Goal: Information Seeking & Learning: Find specific fact

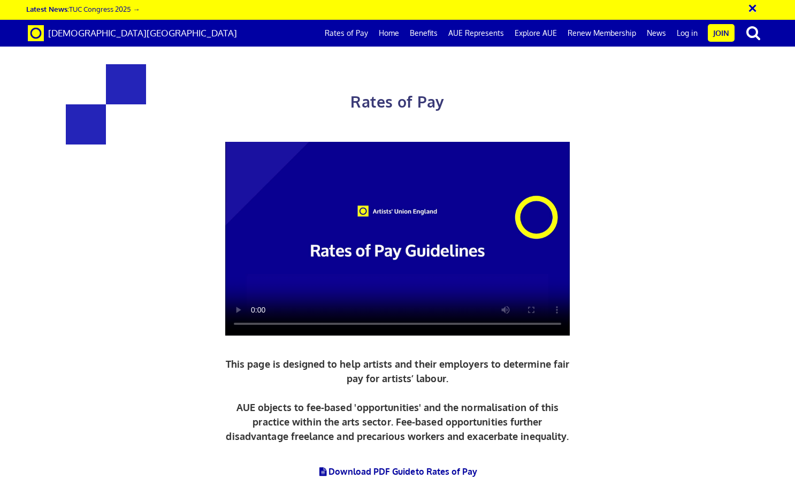
scroll to position [636, 0]
drag, startPoint x: 452, startPoint y: 84, endPoint x: 593, endPoint y: 144, distance: 154.1
copy div "£387.21 a day ½ £212.97 per ½ day £48.40 an hour lead artist/project manager"
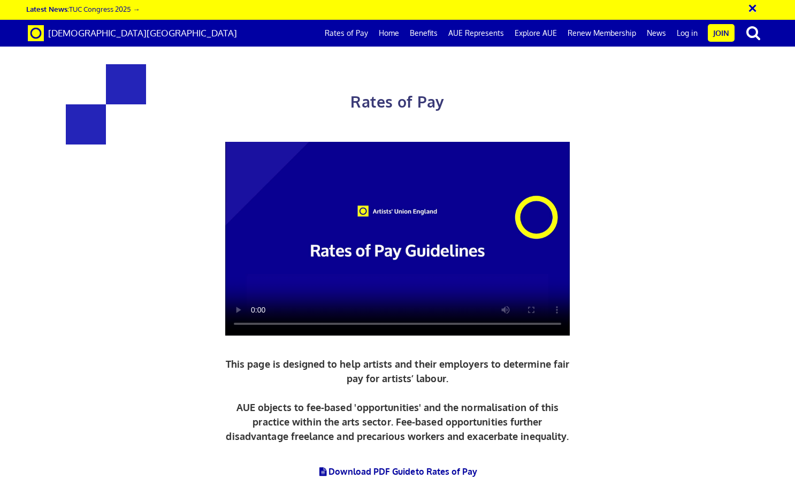
scroll to position [1451, 0]
drag, startPoint x: 600, startPoint y: 215, endPoint x: 522, endPoint y: 203, distance: 79.1
copy span "5+ years experience £278.09 a day"
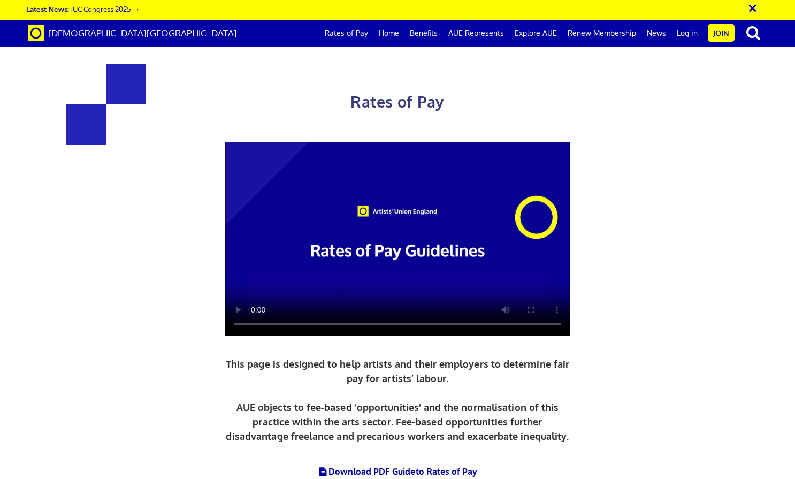
drag, startPoint x: 530, startPoint y: 200, endPoint x: 589, endPoint y: 197, distance: 58.4
drag, startPoint x: 598, startPoint y: 199, endPoint x: 532, endPoint y: 200, distance: 66.4
copy span "£152.95 per ½ day"
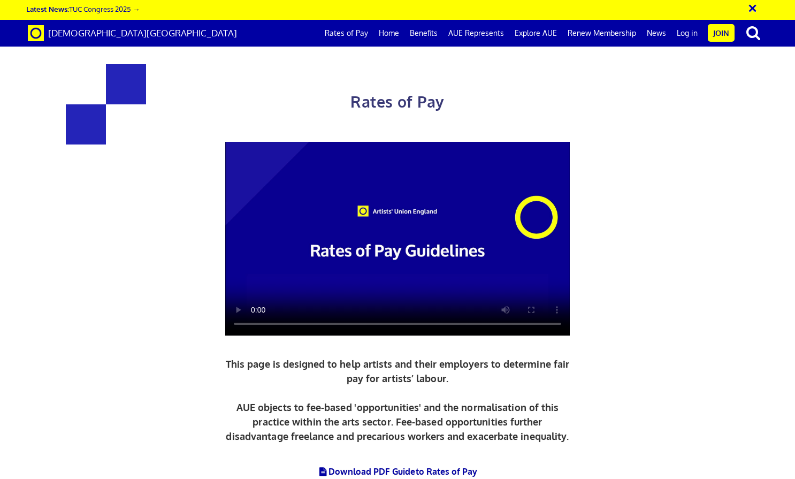
scroll to position [531, 0]
